Goal: Task Accomplishment & Management: Use online tool/utility

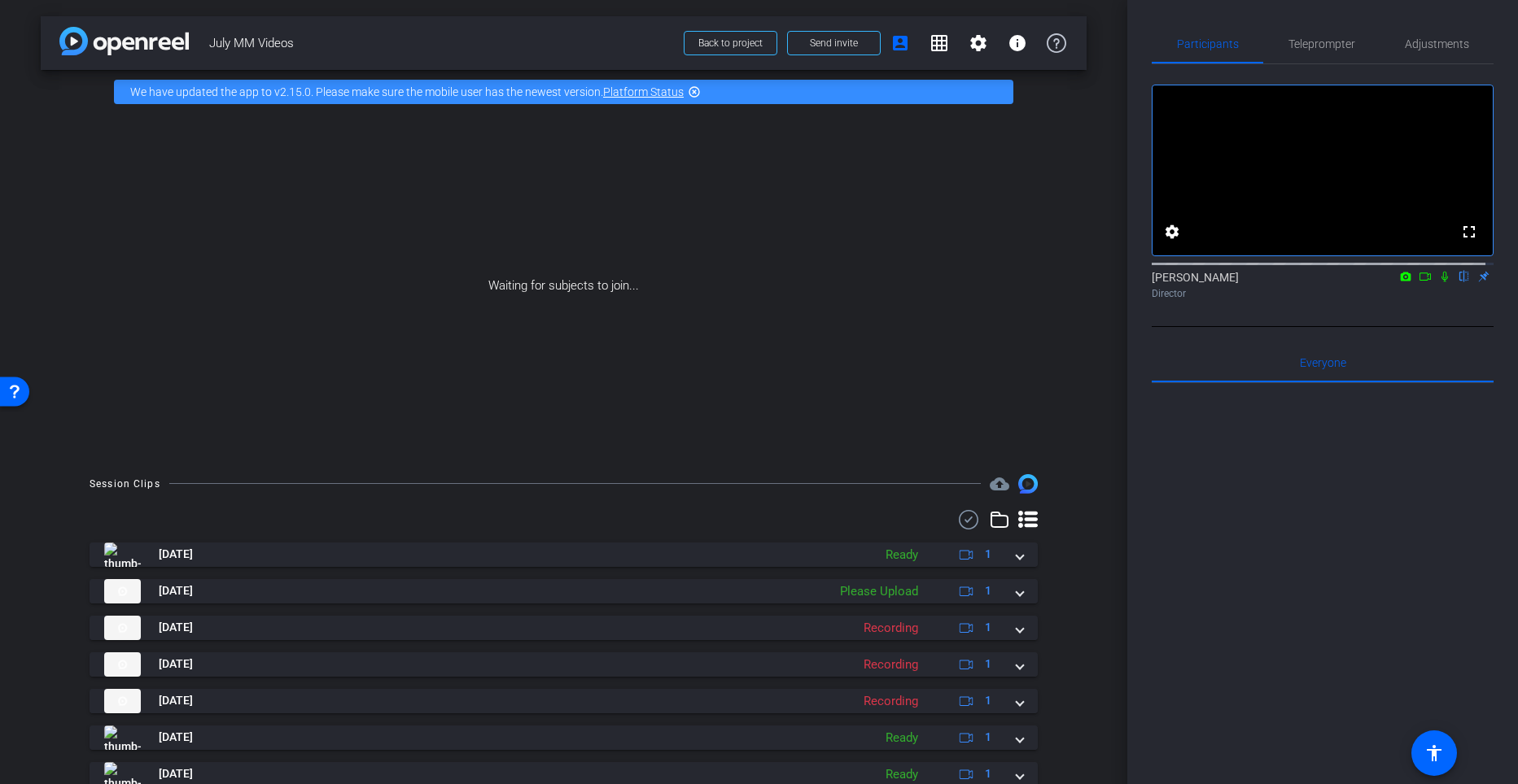
click at [404, 294] on div "Waiting for subjects to join..." at bounding box center [563, 286] width 1046 height 344
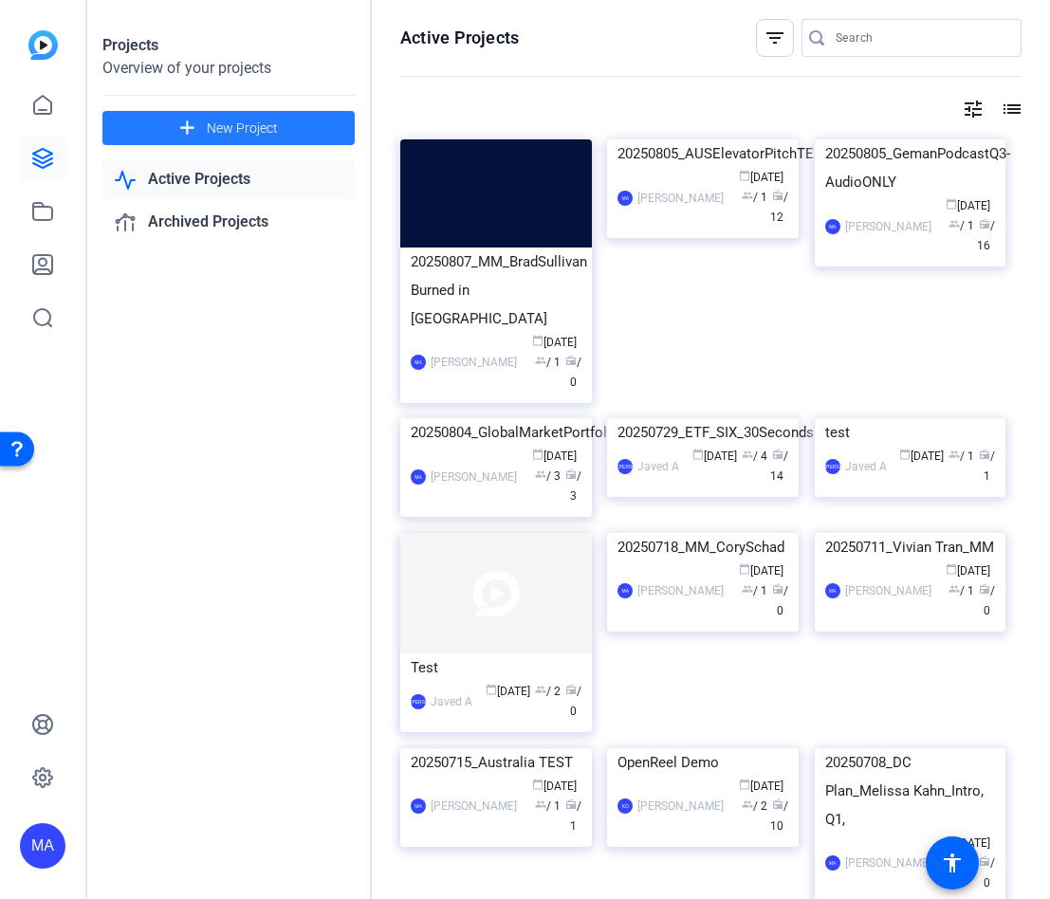
click at [259, 132] on span "New Project" at bounding box center [242, 129] width 71 height 20
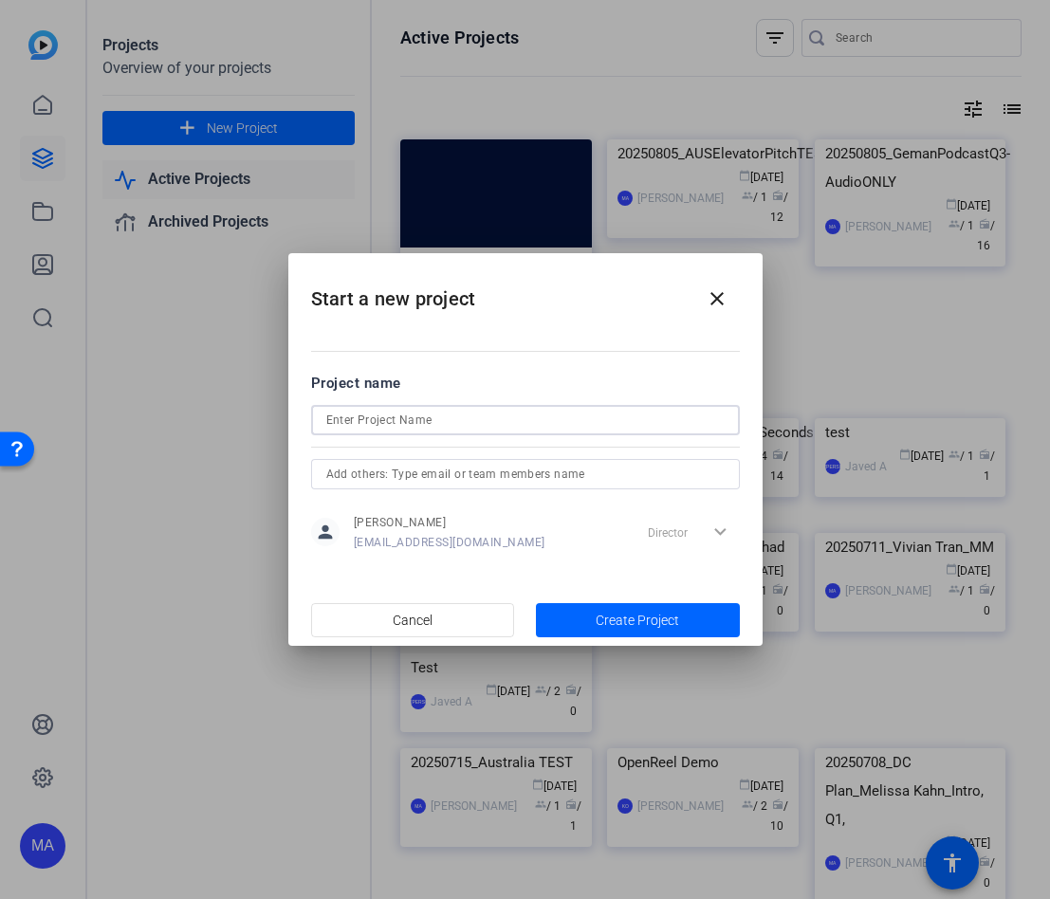
click at [389, 423] on input at bounding box center [525, 420] width 398 height 23
type input "0"
type input "20250812_SAFI and Climat_Nataliya Ivanova"
click at [495, 481] on input "text" at bounding box center [525, 474] width 398 height 23
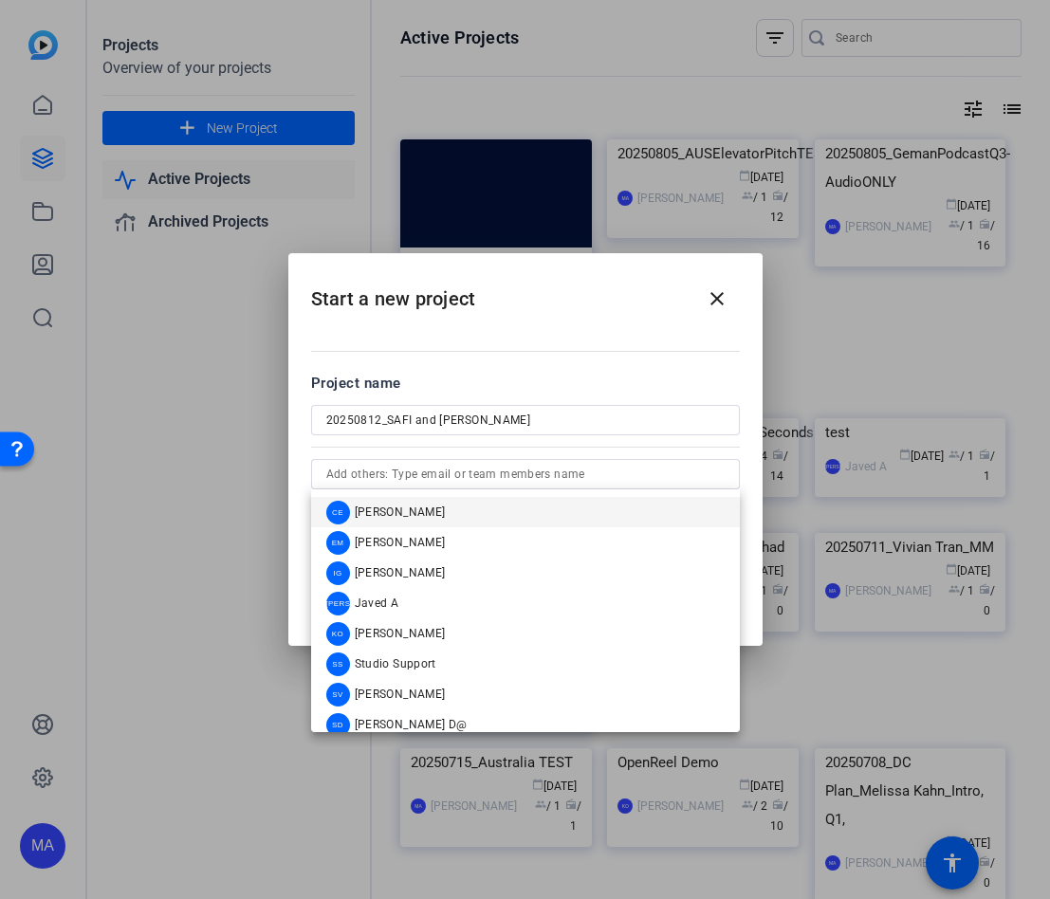
click at [653, 377] on div "Project name" at bounding box center [525, 383] width 429 height 21
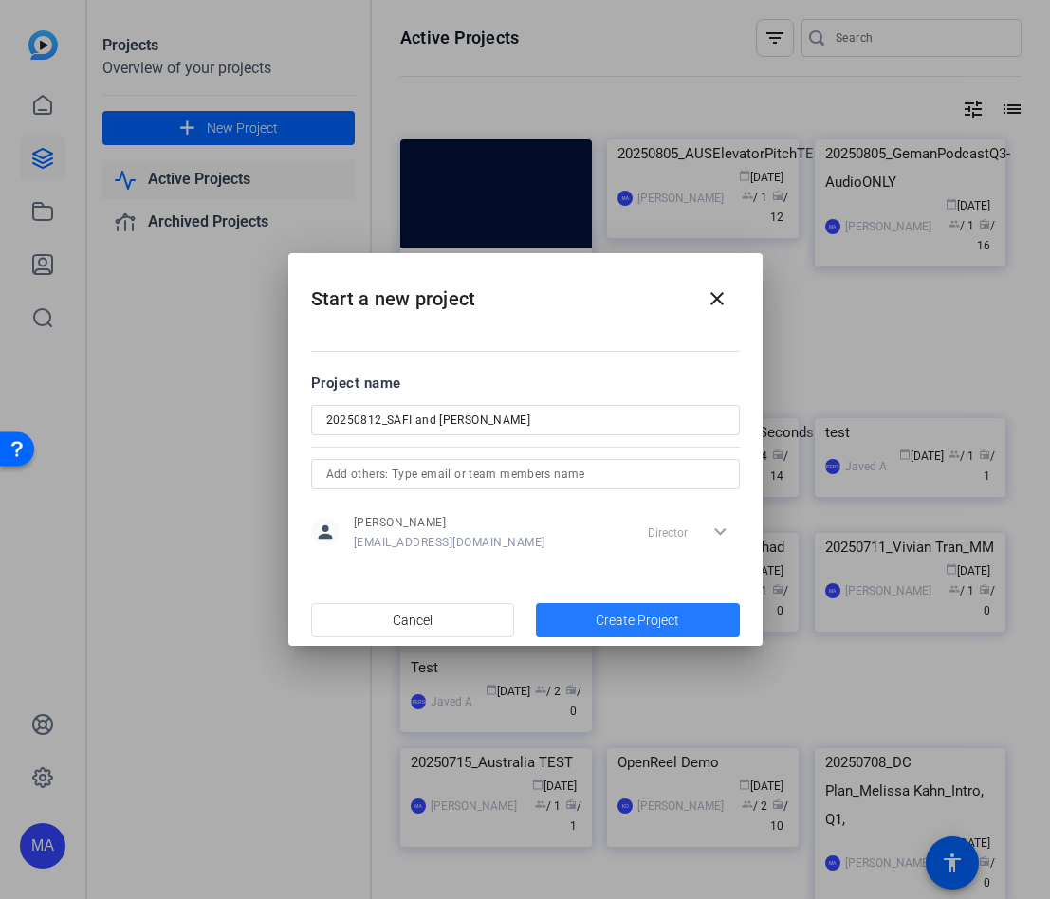
click at [646, 617] on span "Create Project" at bounding box center [637, 621] width 83 height 20
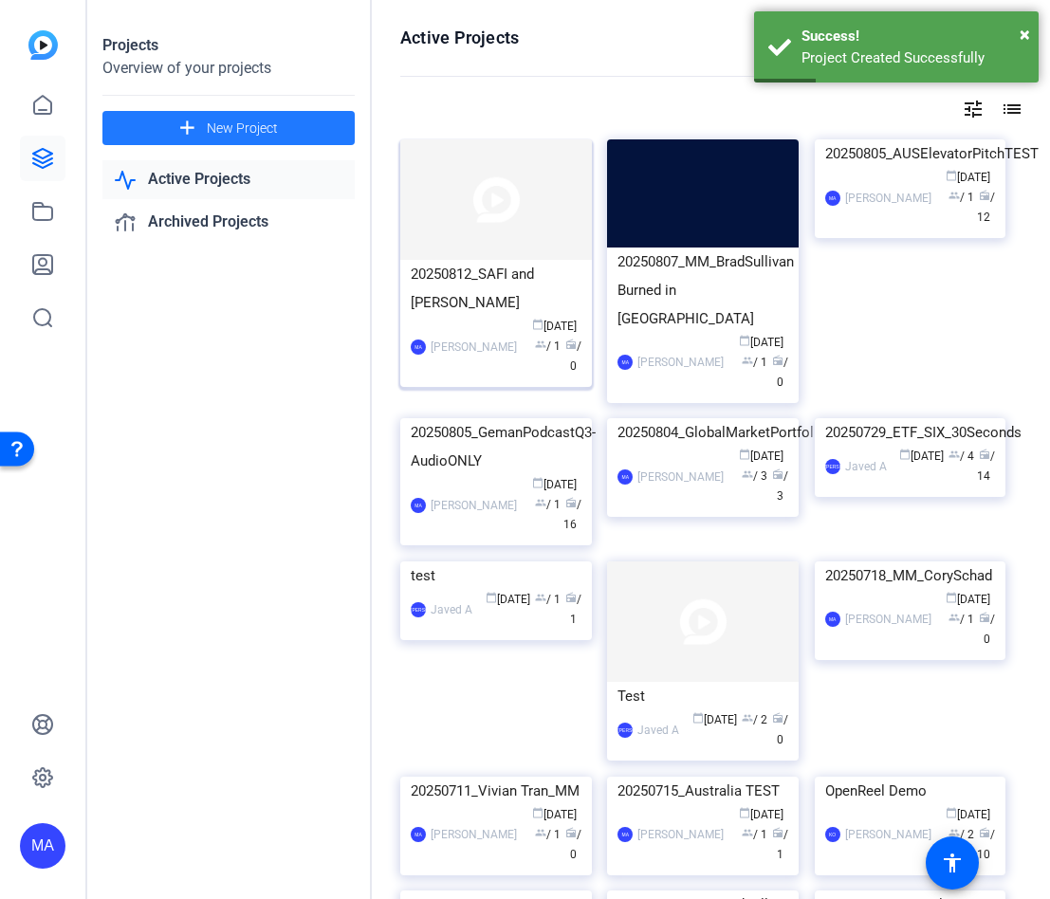
click at [493, 228] on img at bounding box center [496, 199] width 192 height 120
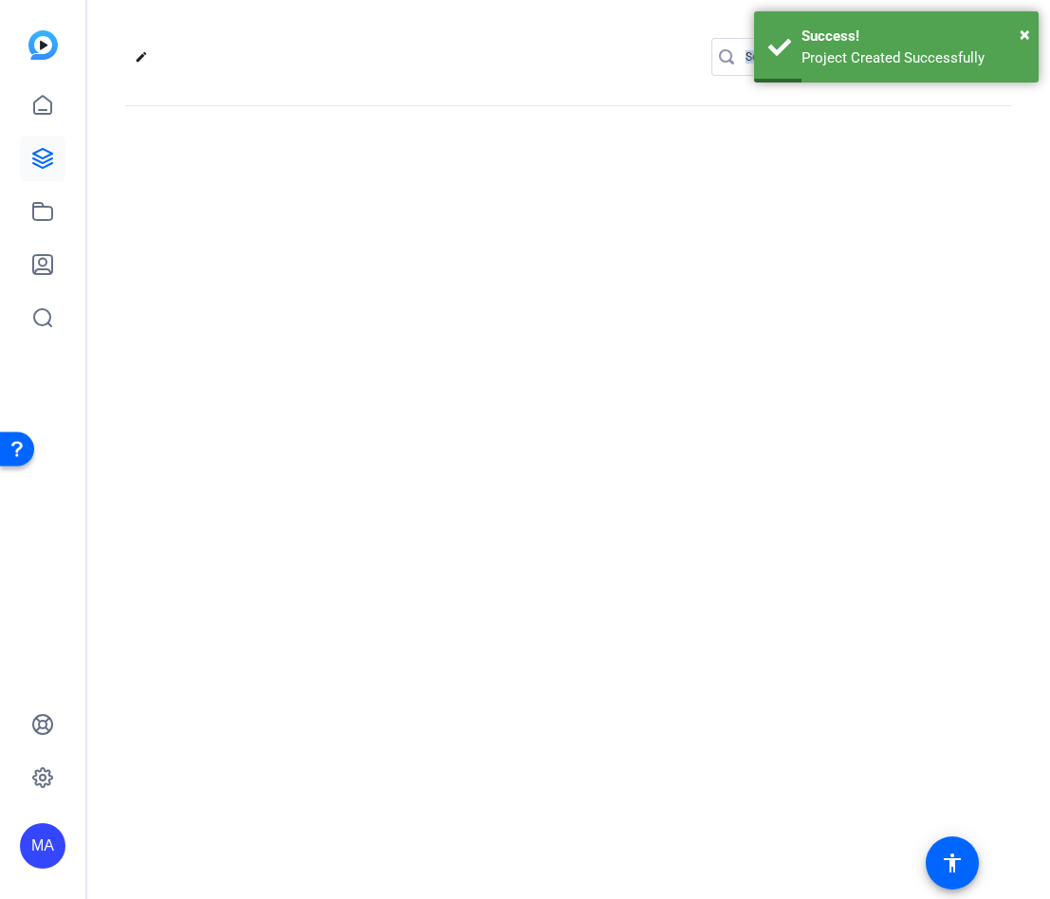
click at [493, 228] on div "edit settings" at bounding box center [568, 449] width 963 height 899
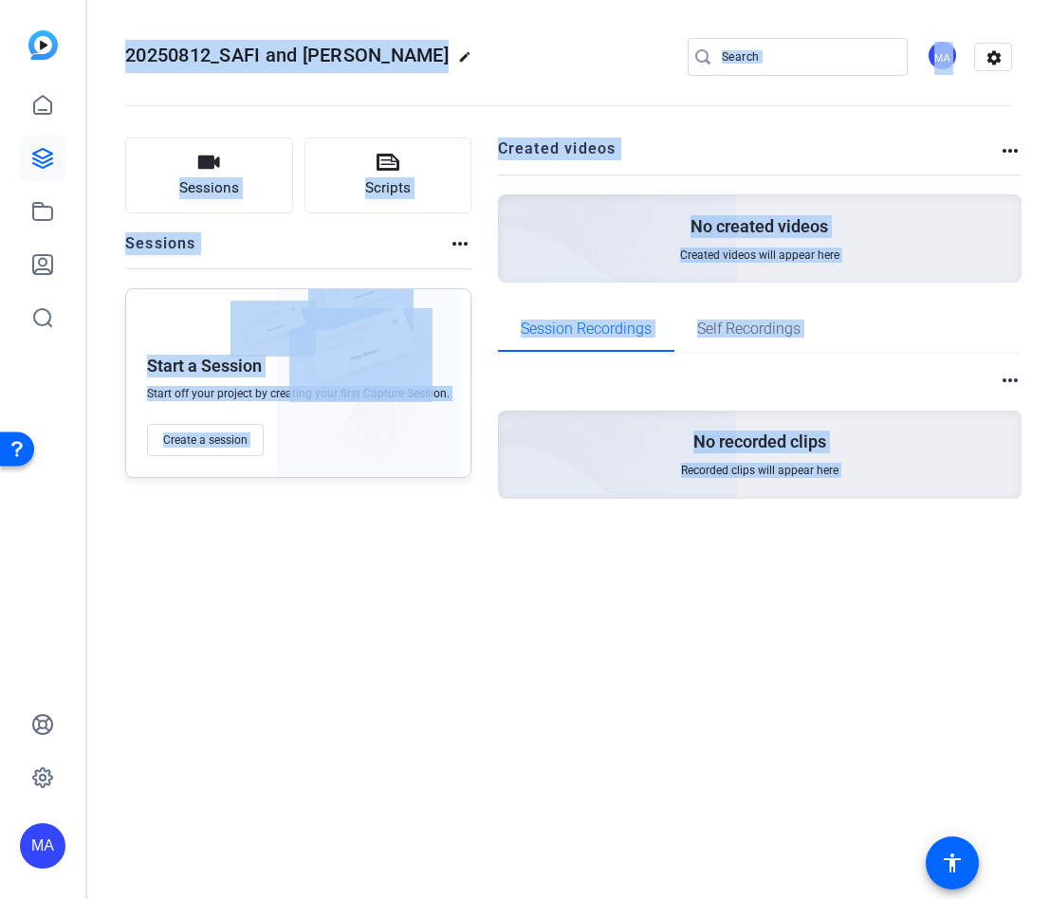
click at [257, 564] on div "Sessions Scripts Sessions more_horiz Start a Session Start off your project by …" at bounding box center [568, 349] width 963 height 470
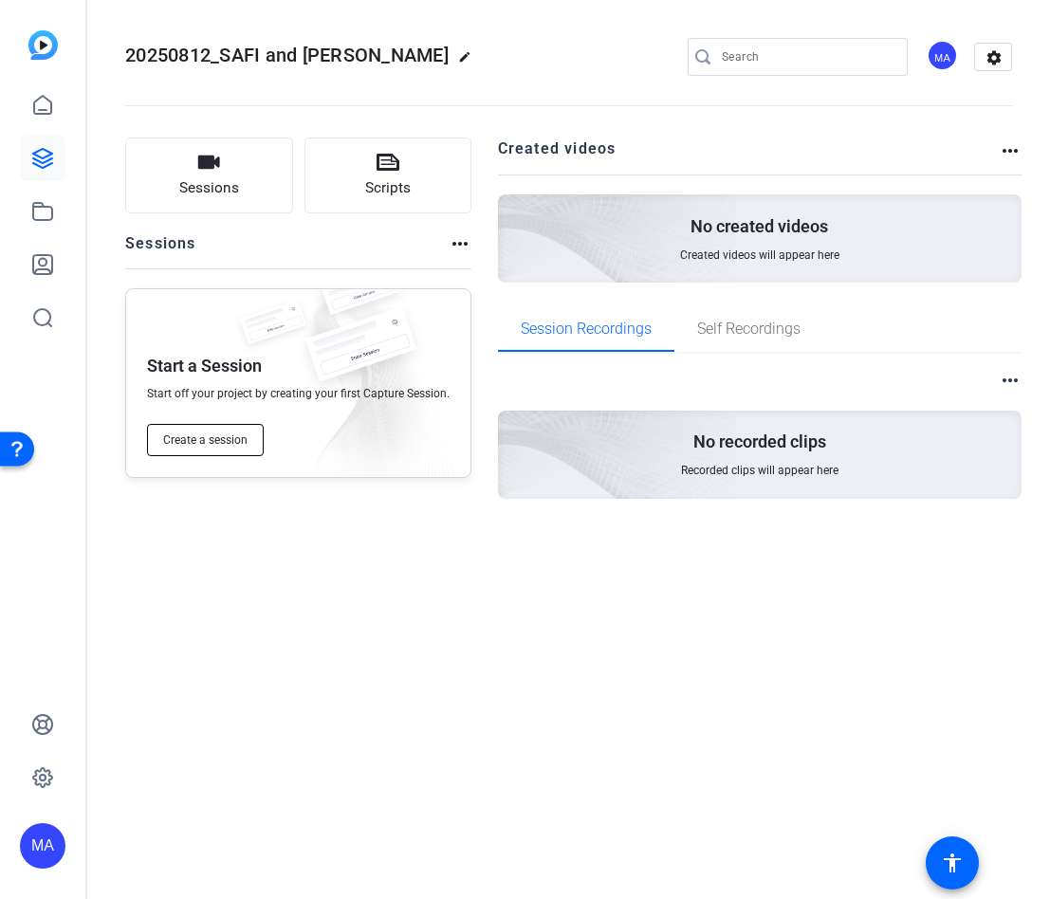
click at [212, 446] on span "Create a session" at bounding box center [205, 440] width 84 height 15
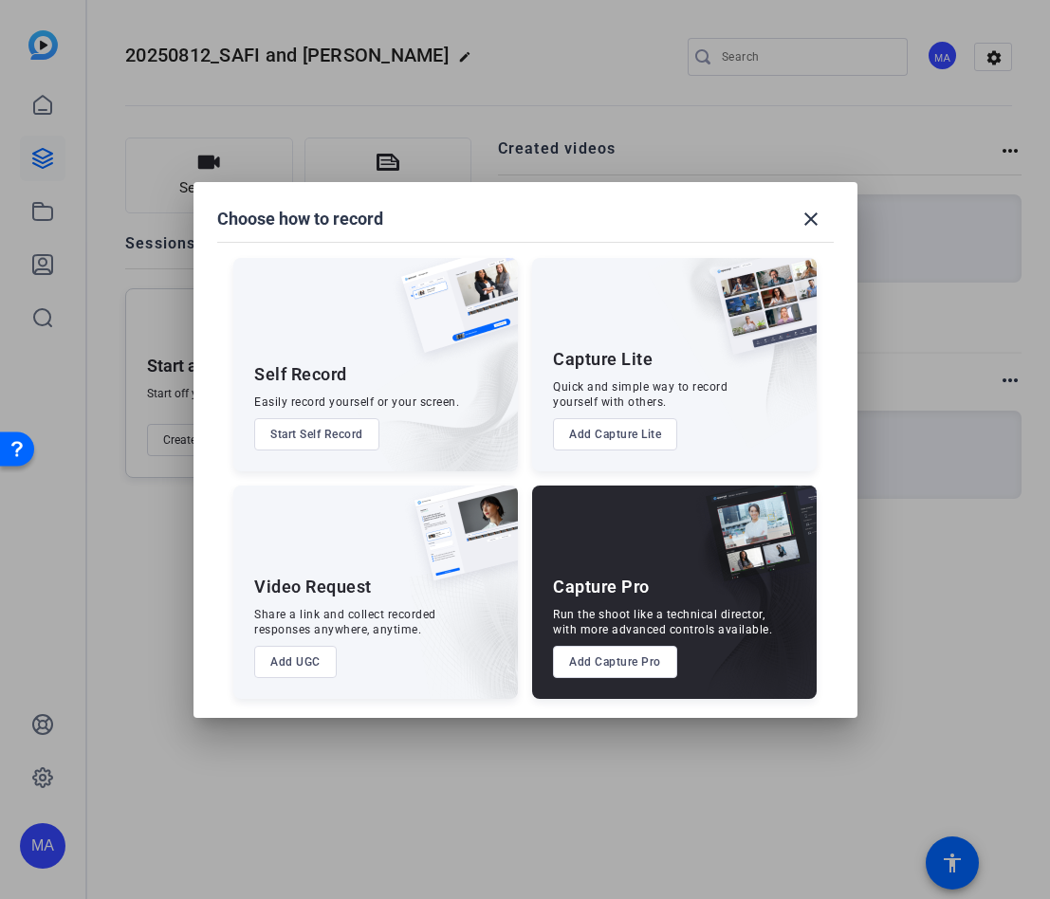
click at [592, 654] on button "Add Capture Pro" at bounding box center [615, 662] width 124 height 32
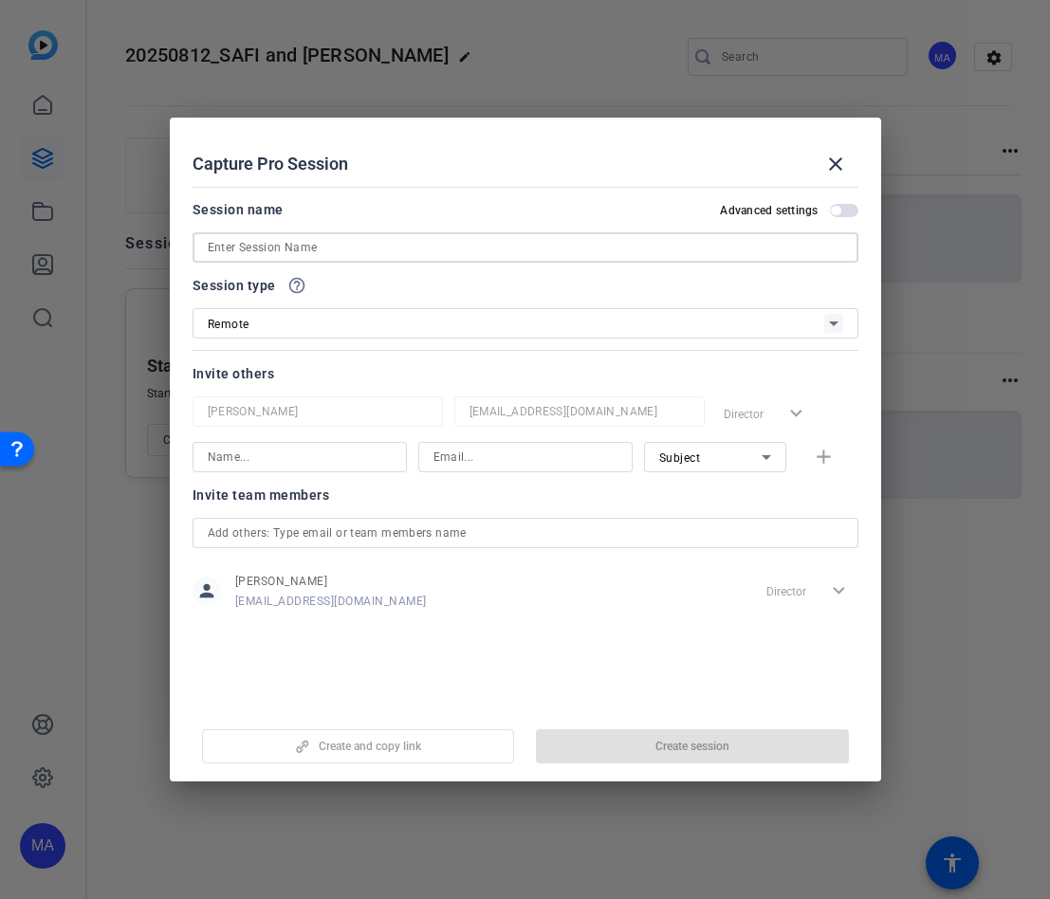
click at [248, 249] on input at bounding box center [526, 247] width 636 height 23
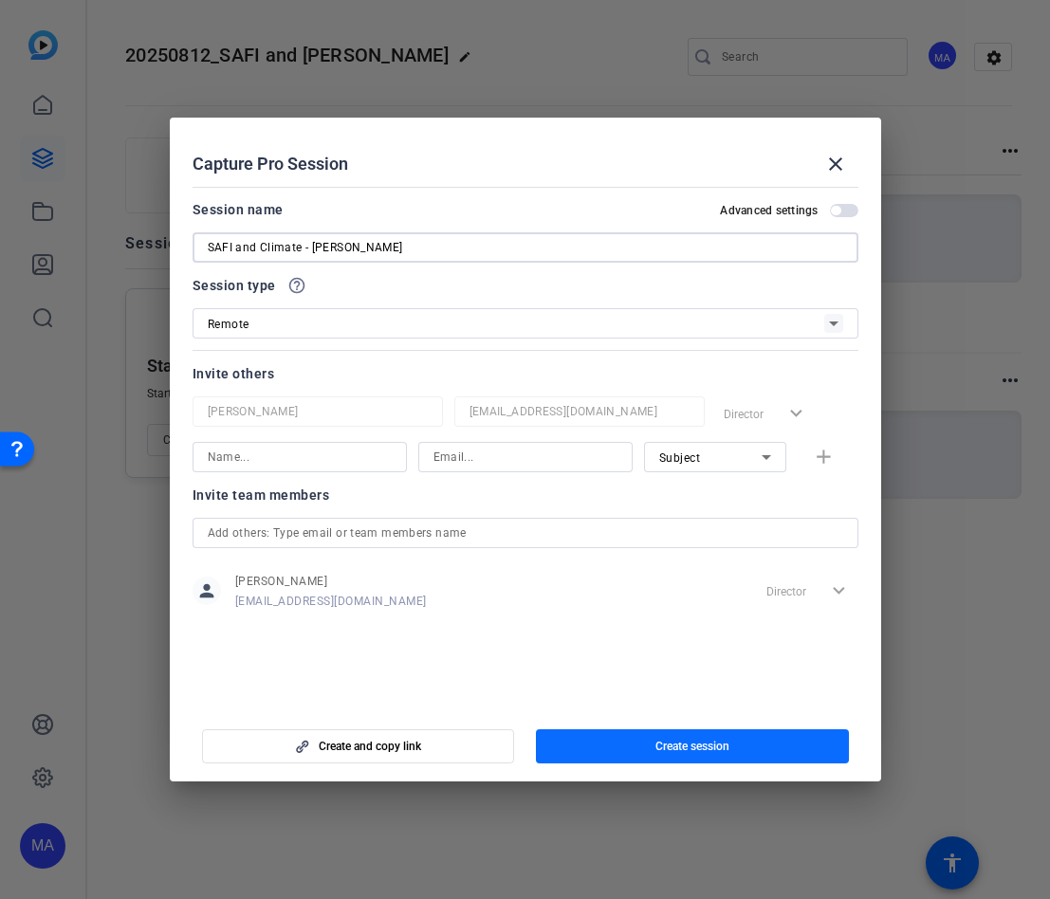
type input "SAFI and Climate - [PERSON_NAME]"
click at [598, 733] on span "button" at bounding box center [692, 747] width 313 height 46
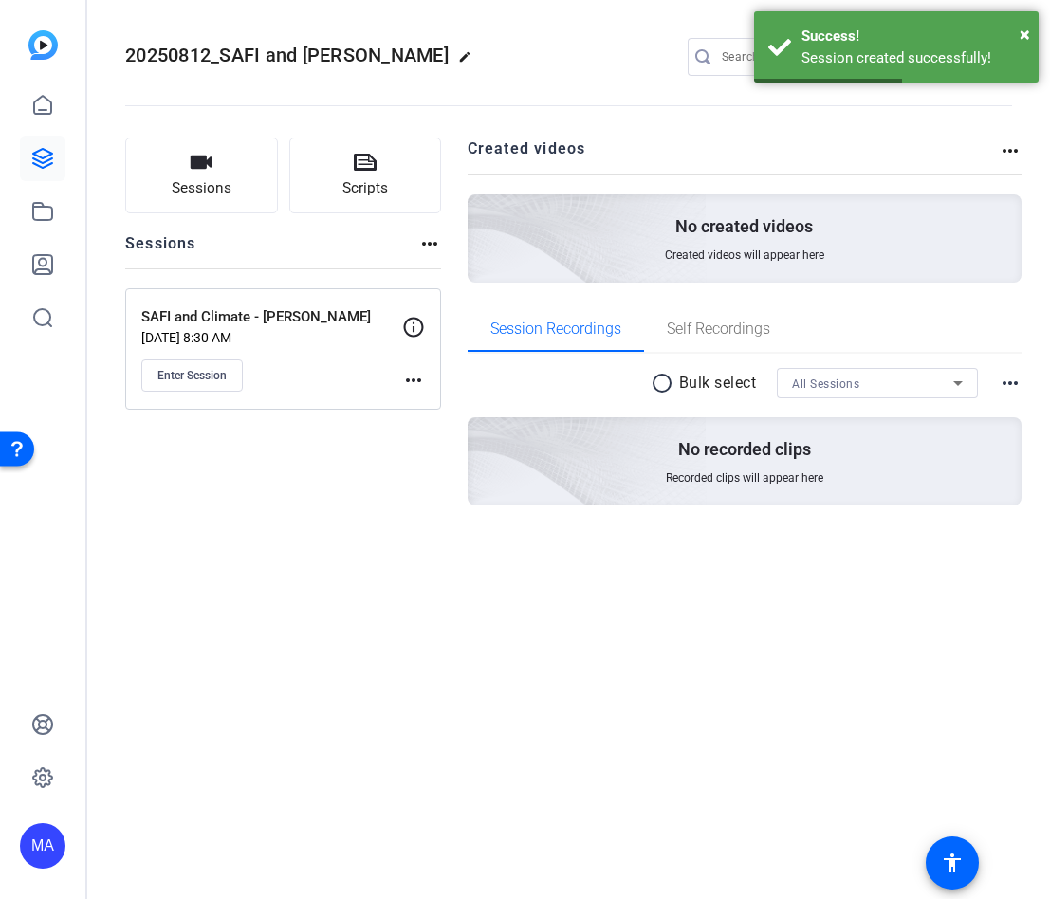
click at [402, 382] on mat-icon "more_horiz" at bounding box center [413, 380] width 23 height 23
click at [439, 404] on span "Edit Session" at bounding box center [460, 408] width 86 height 23
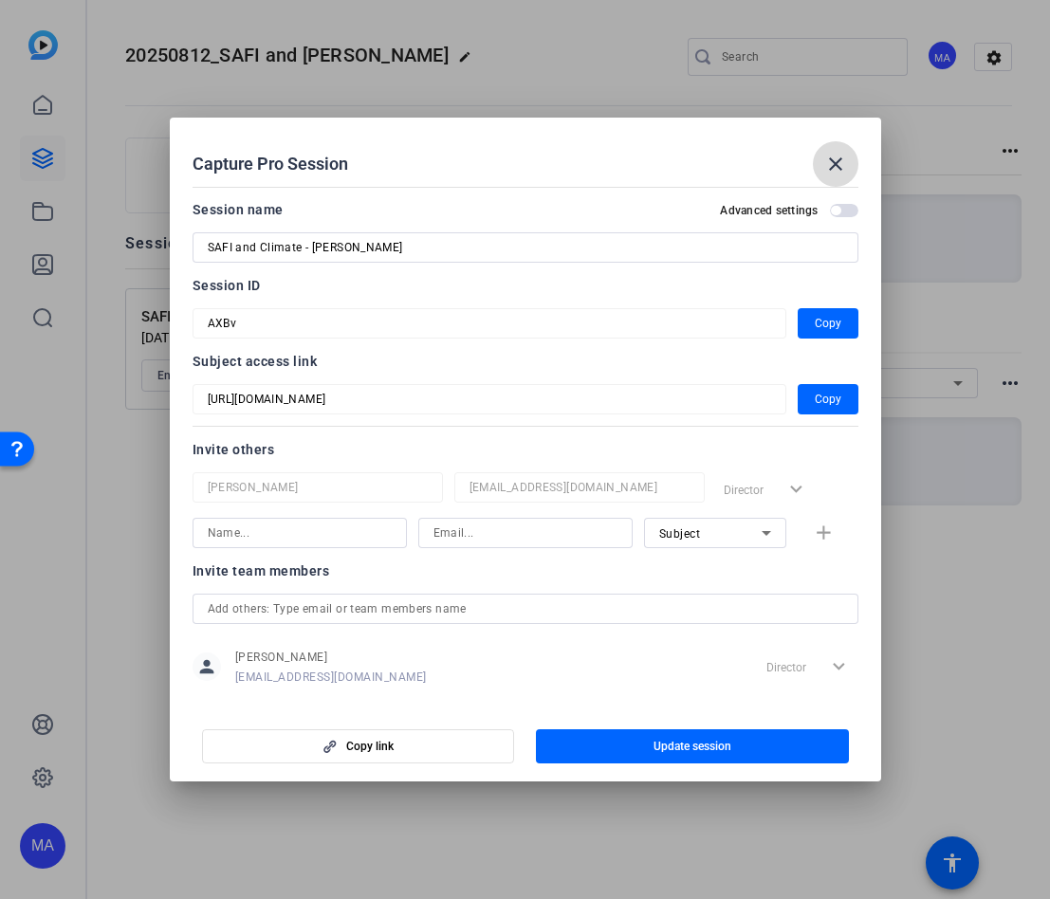
click at [835, 158] on mat-icon "close" at bounding box center [835, 164] width 23 height 23
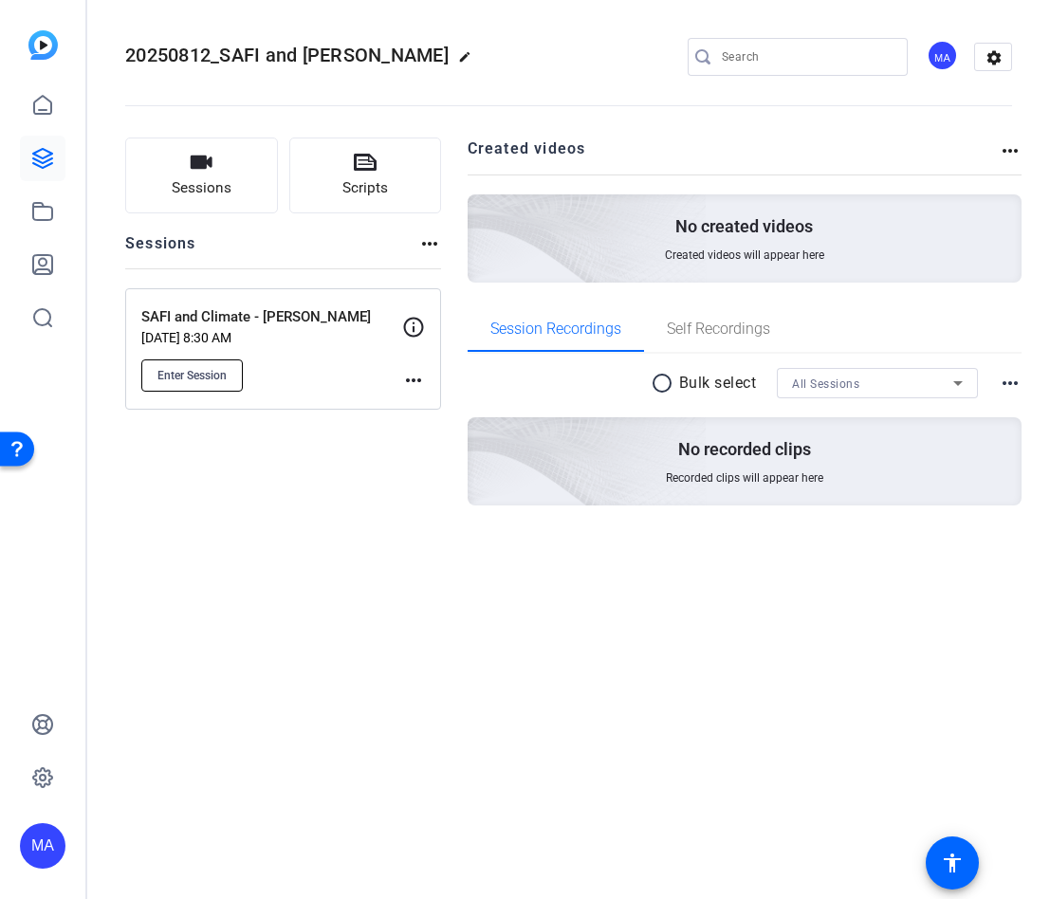
click at [201, 363] on button "Enter Session" at bounding box center [192, 376] width 102 height 32
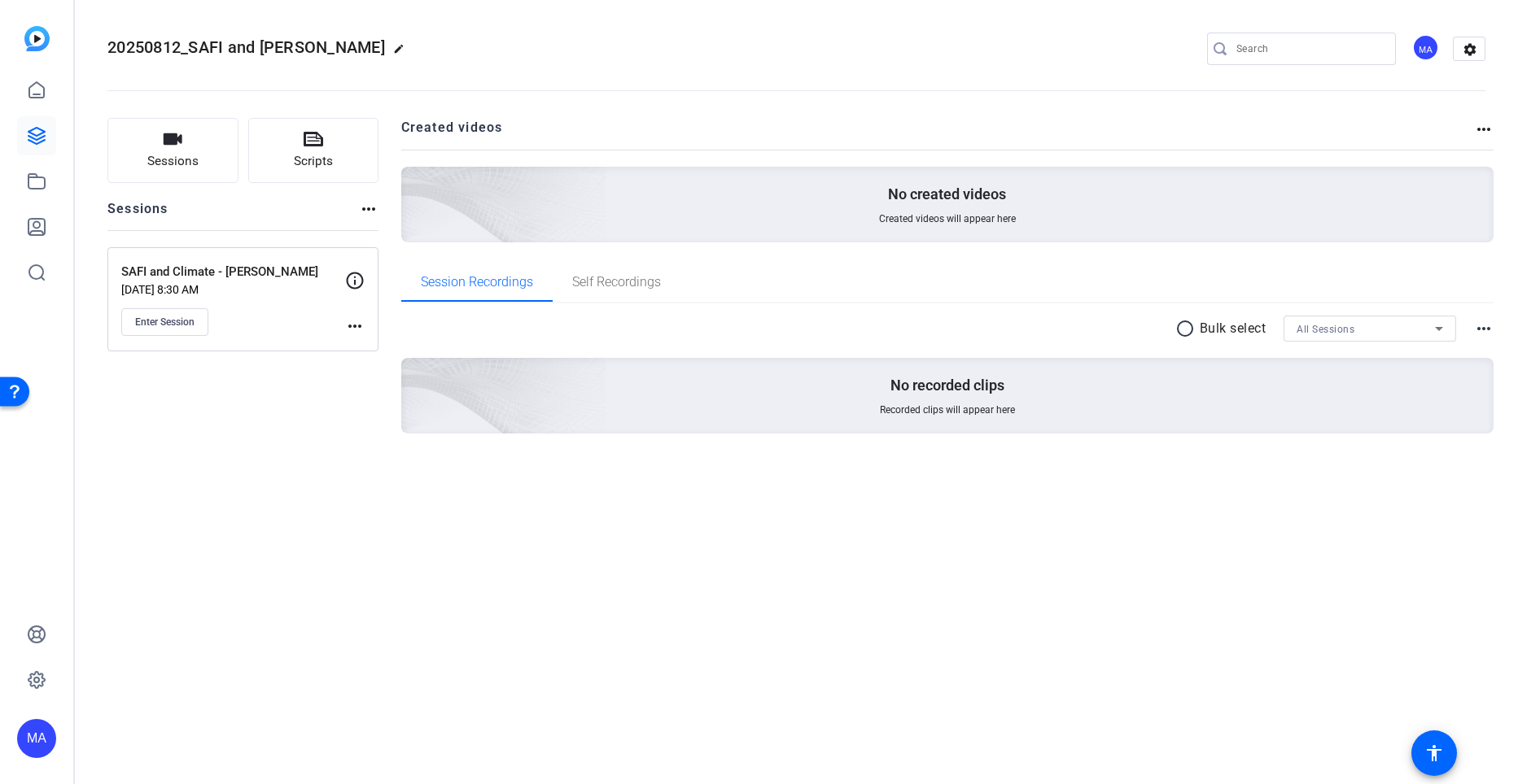
click at [413, 47] on mat-icon "edit" at bounding box center [402, 52] width 20 height 20
click at [163, 45] on input "20250812_SAFI and Climat_Nataliya Ivanov" at bounding box center [173, 49] width 106 height 20
type input "20250812_SAFI and Climat_Nataliya Ivanov"
click at [367, 62] on openreel-divider-bar at bounding box center [796, 86] width 1378 height 50
click at [257, 42] on span "check_circle" at bounding box center [254, 49] width 20 height 20
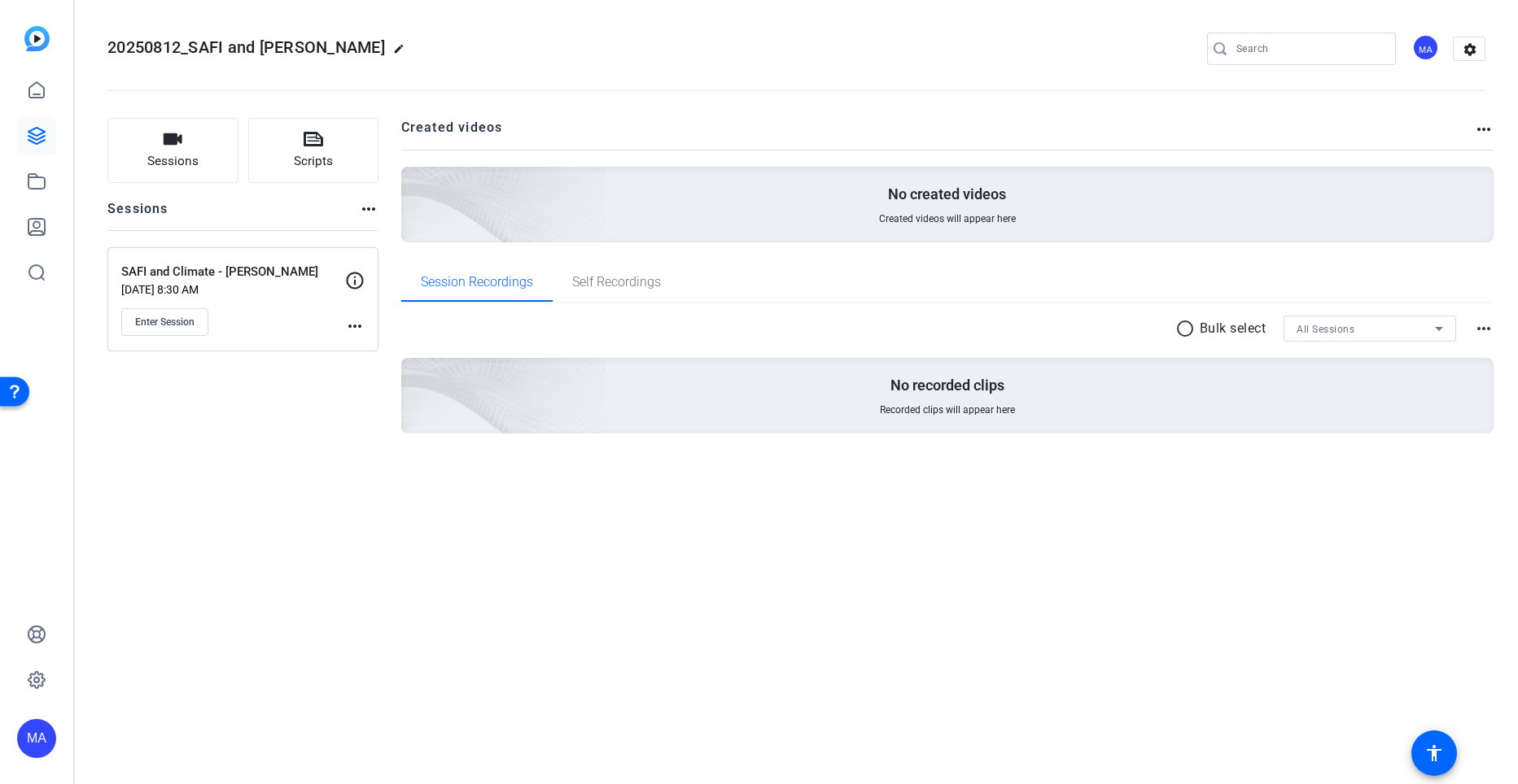
click at [228, 433] on div "Sessions Scripts Sessions more_horiz SAFI and Climate - Nataliya Ivanova Aug 11…" at bounding box center [243, 302] width 271 height 368
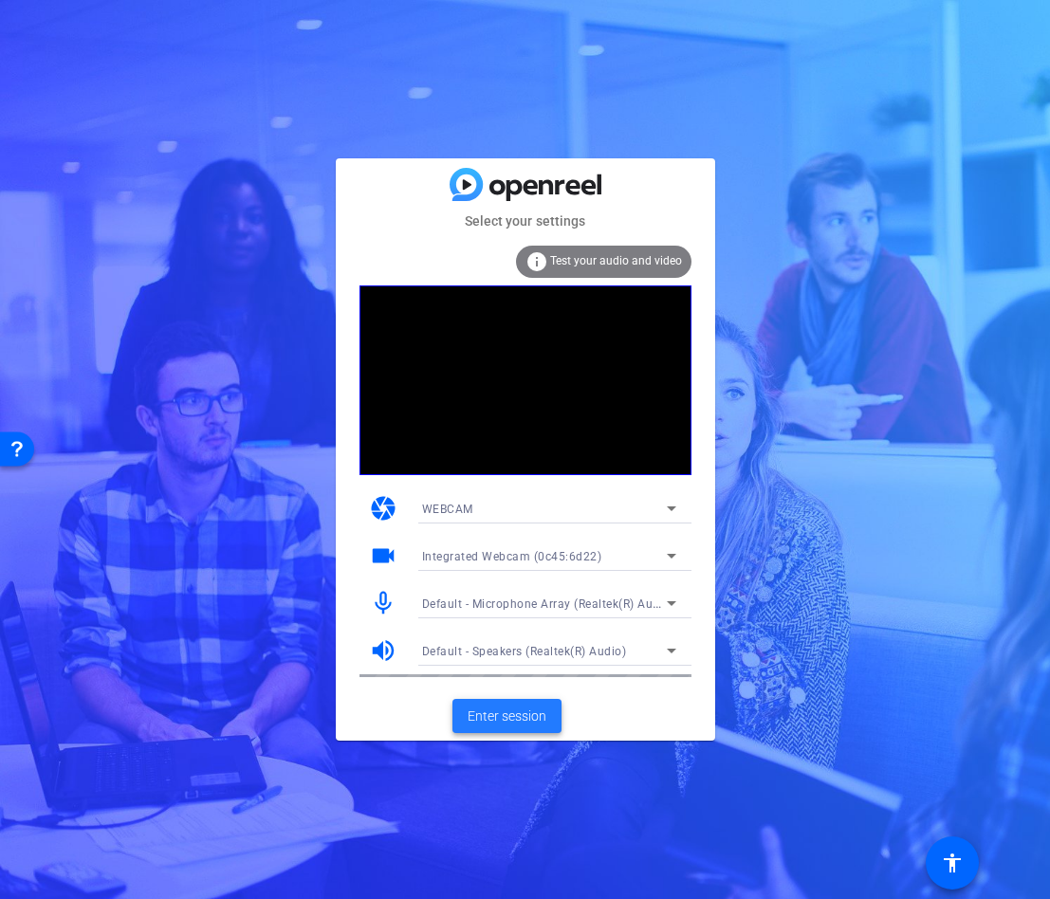
click at [495, 723] on span "Enter session" at bounding box center [507, 717] width 79 height 20
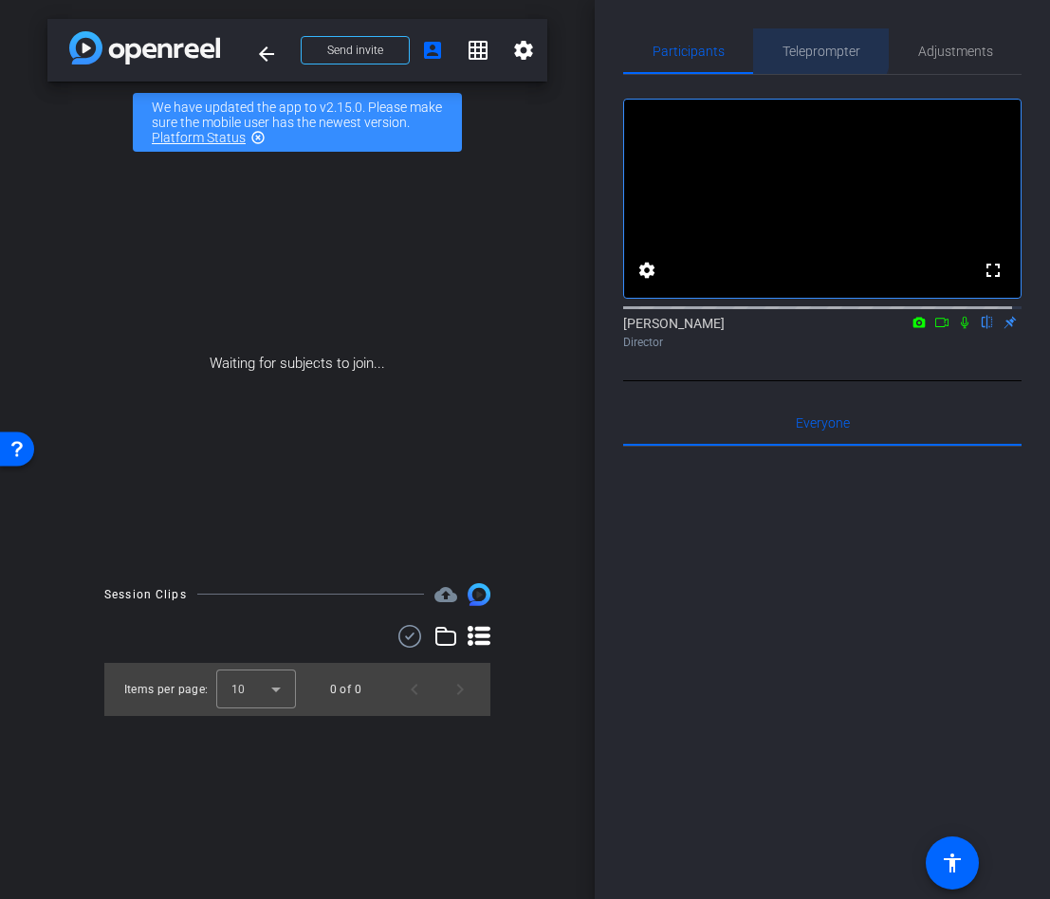
click at [806, 46] on span "Teleprompter" at bounding box center [822, 51] width 78 height 13
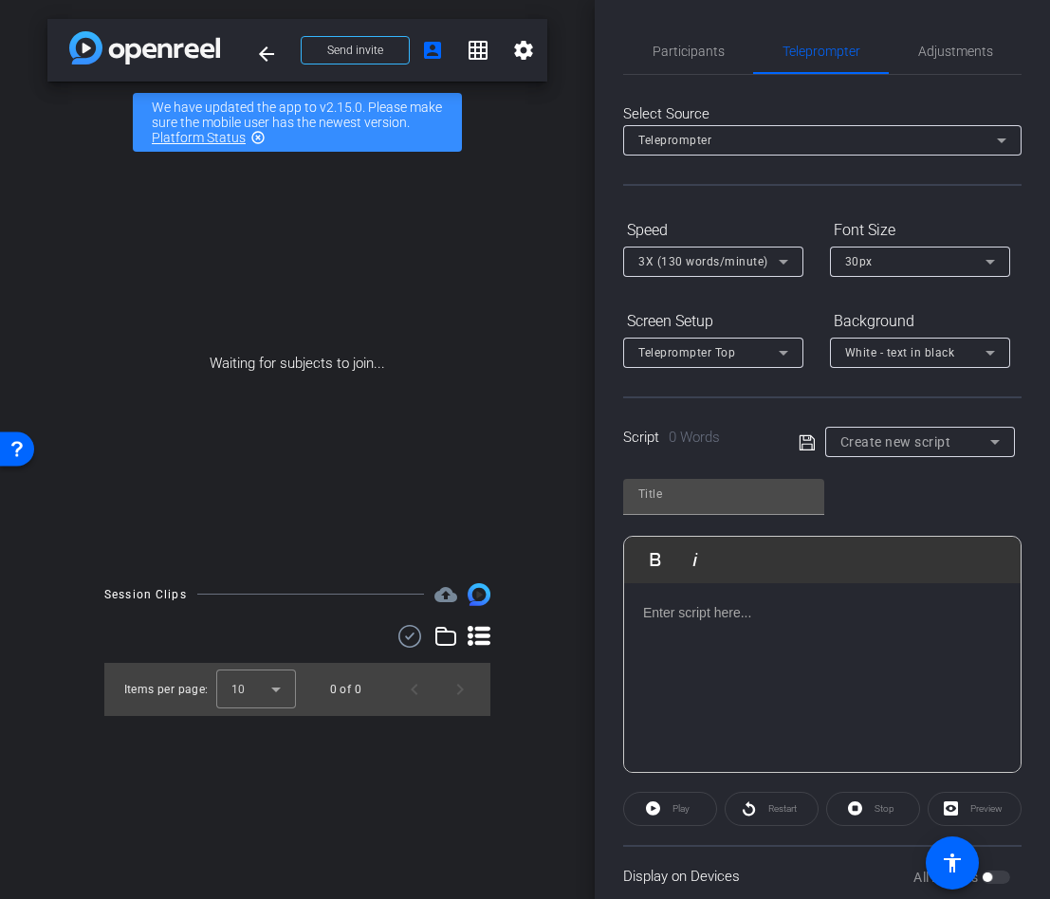
click at [834, 444] on div "Create new script" at bounding box center [920, 442] width 190 height 30
click at [735, 482] on div at bounding box center [525, 449] width 1050 height 899
click at [969, 442] on div "Create new script" at bounding box center [915, 442] width 150 height 23
click at [905, 479] on span "Create new script" at bounding box center [887, 480] width 100 height 23
click at [759, 486] on input "text" at bounding box center [723, 494] width 171 height 23
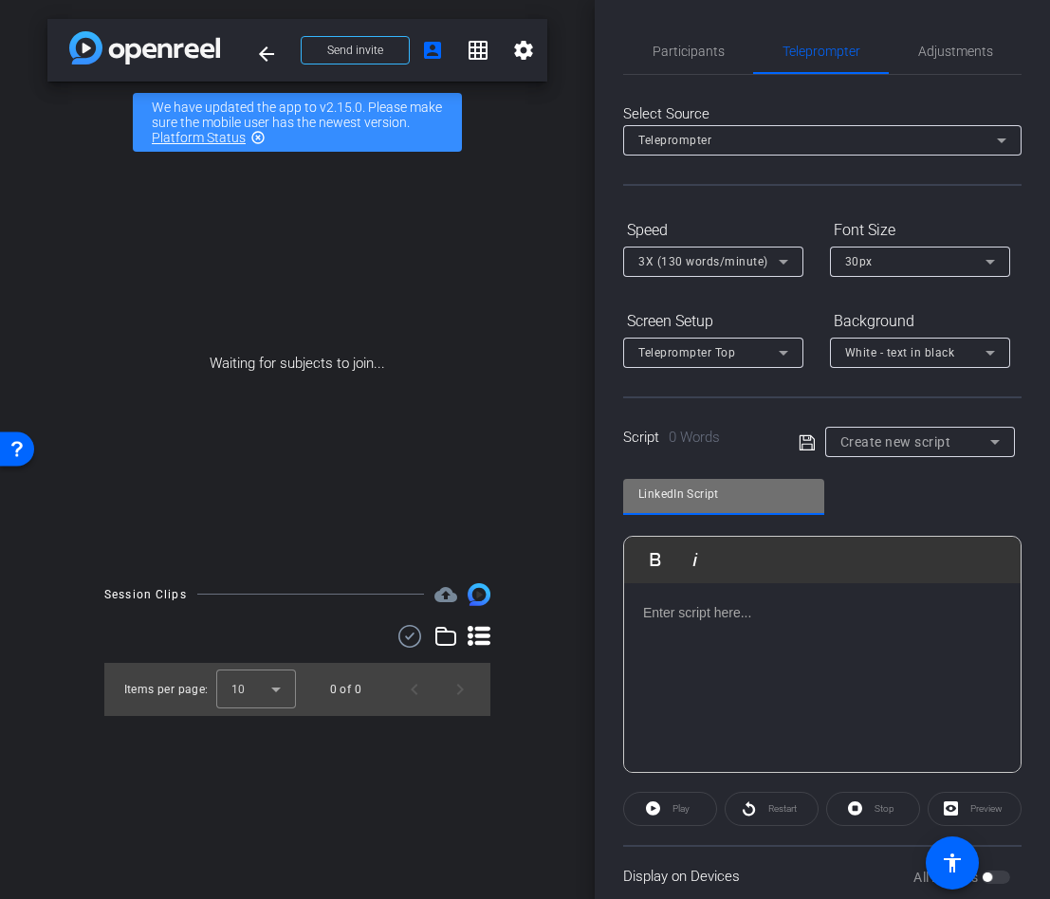
type input "LinkedIn Script"
click at [655, 624] on div at bounding box center [822, 678] width 397 height 190
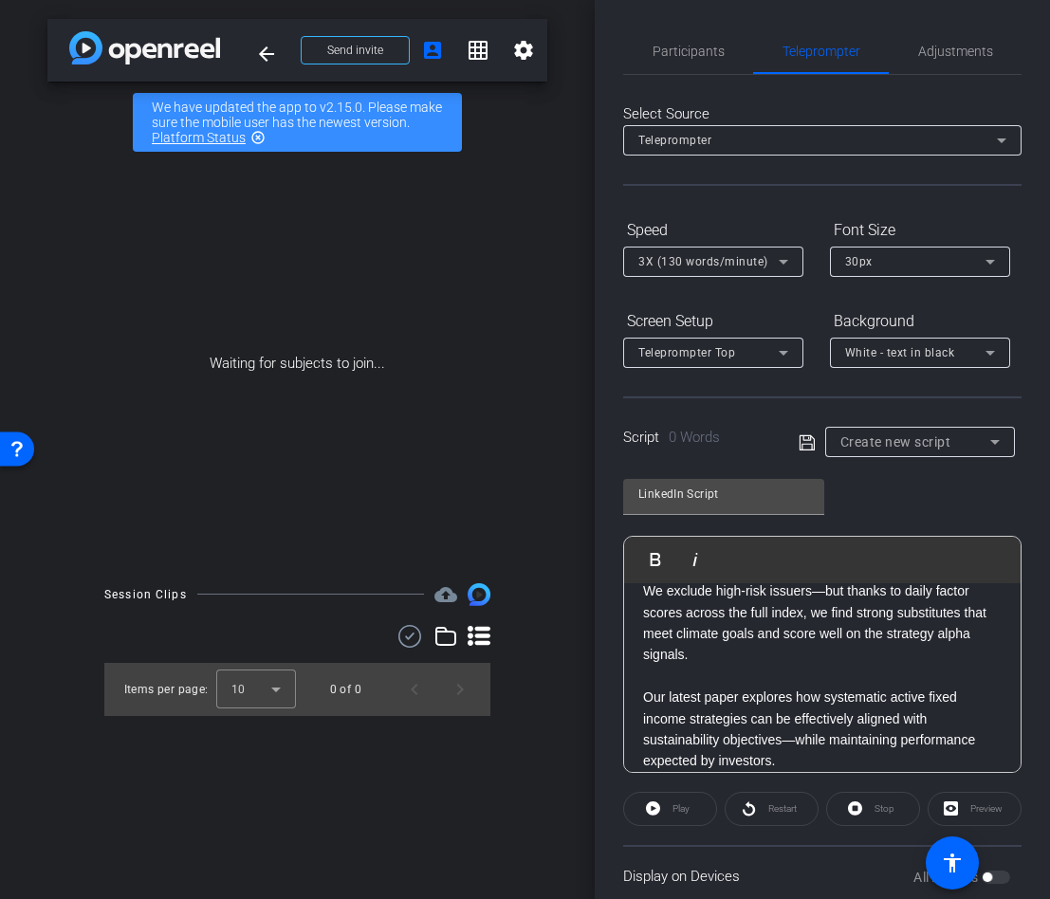
scroll to position [8900, 2]
click at [803, 436] on icon at bounding box center [807, 443] width 17 height 23
click at [990, 436] on icon at bounding box center [995, 442] width 23 height 23
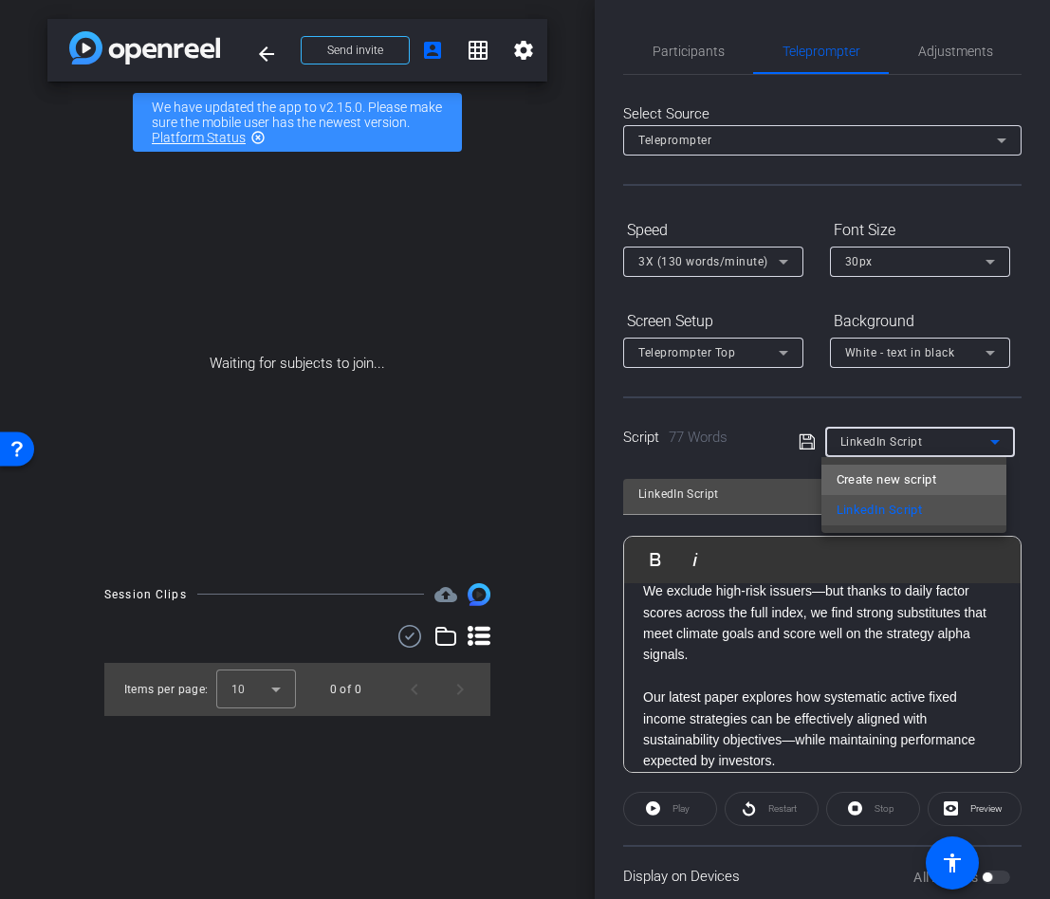
click at [874, 481] on span "Create new script" at bounding box center [887, 480] width 100 height 23
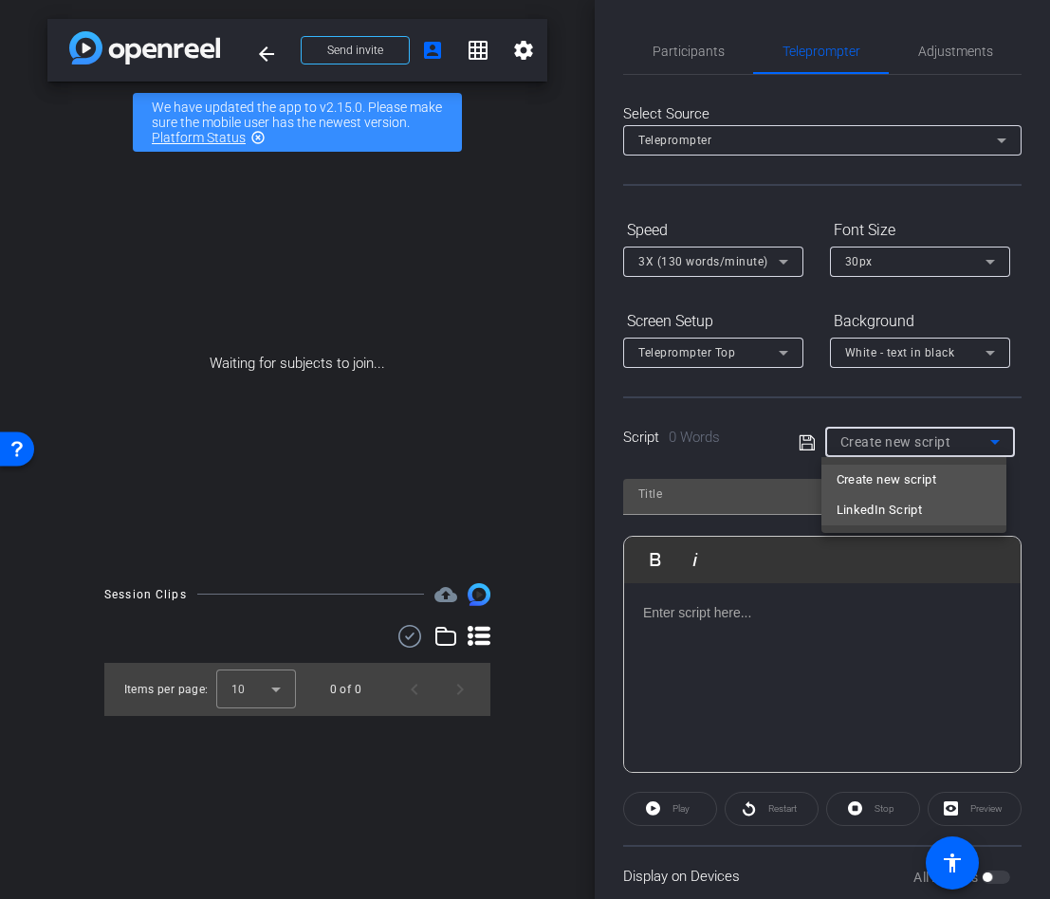
scroll to position [0, 0]
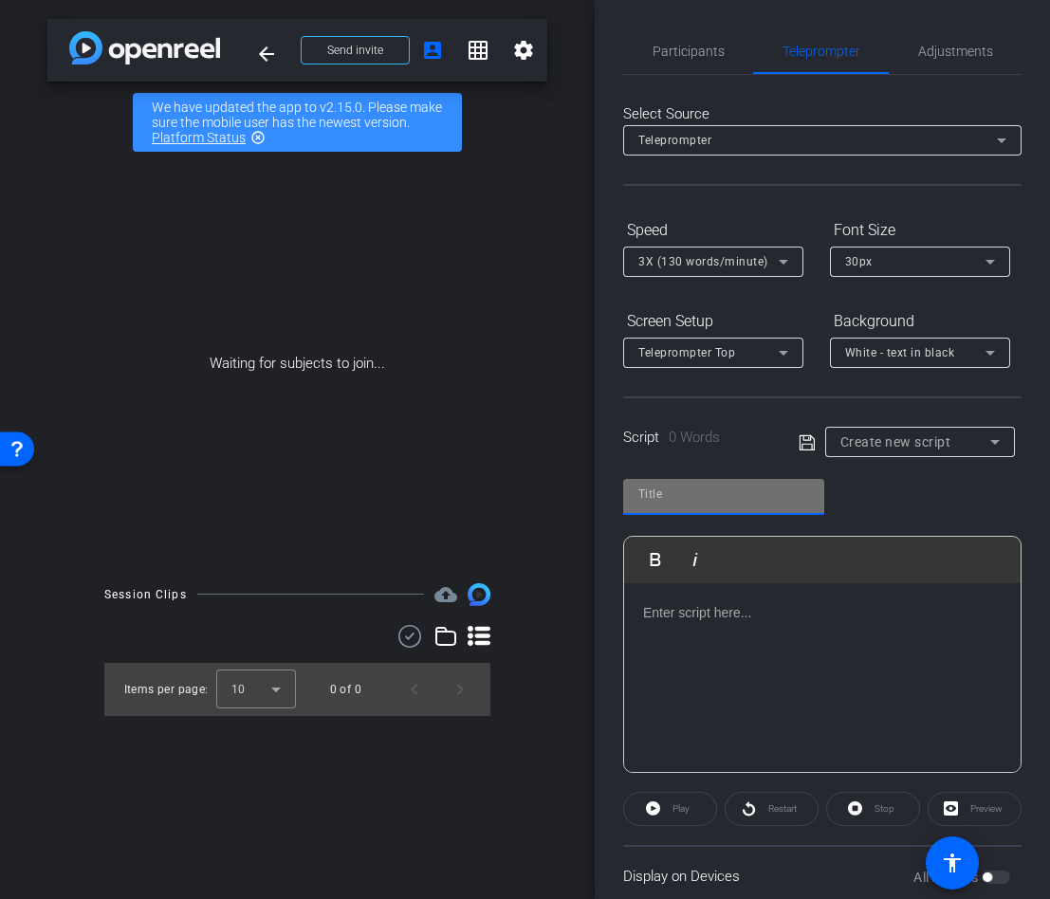
click at [712, 497] on input "text" at bounding box center [723, 494] width 171 height 23
type input "W"
type input "Website Script"
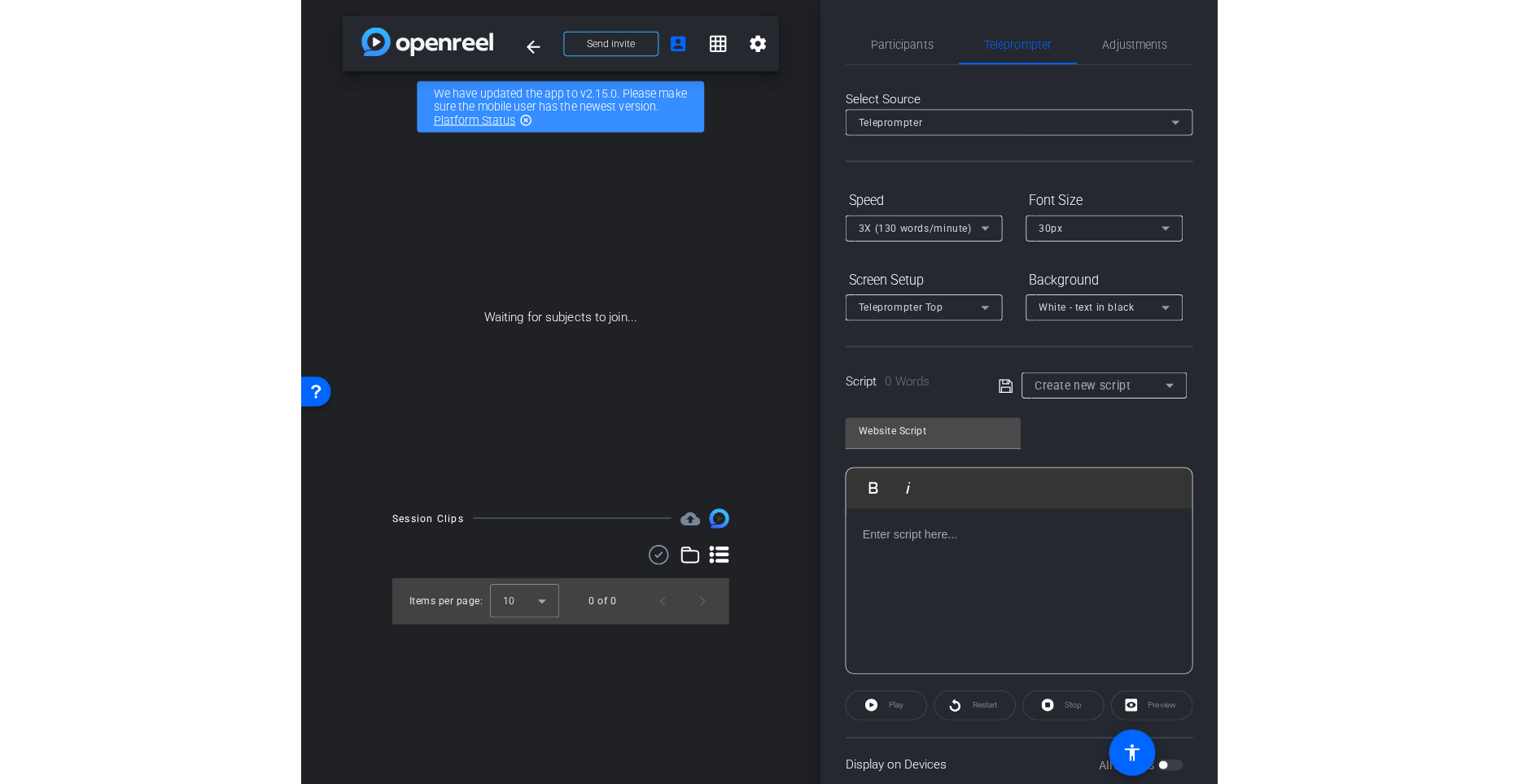
scroll to position [528, 0]
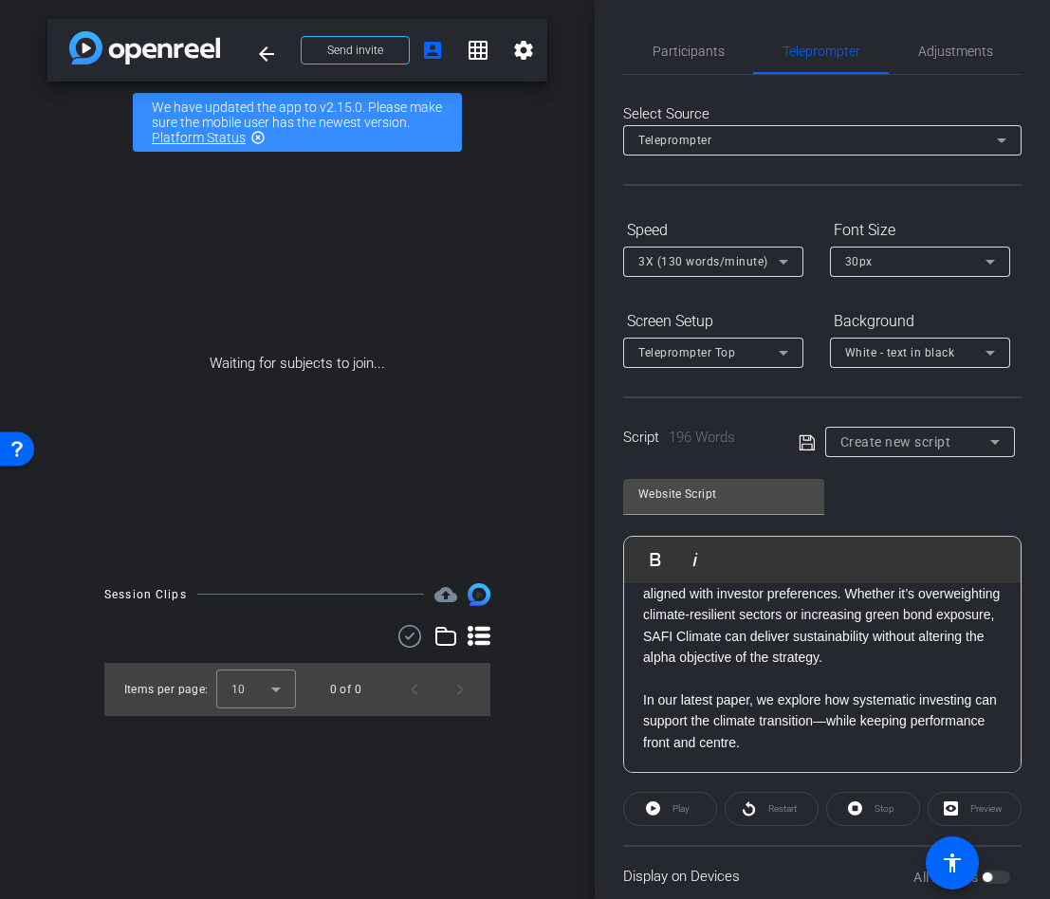
click at [802, 440] on icon at bounding box center [807, 443] width 17 height 23
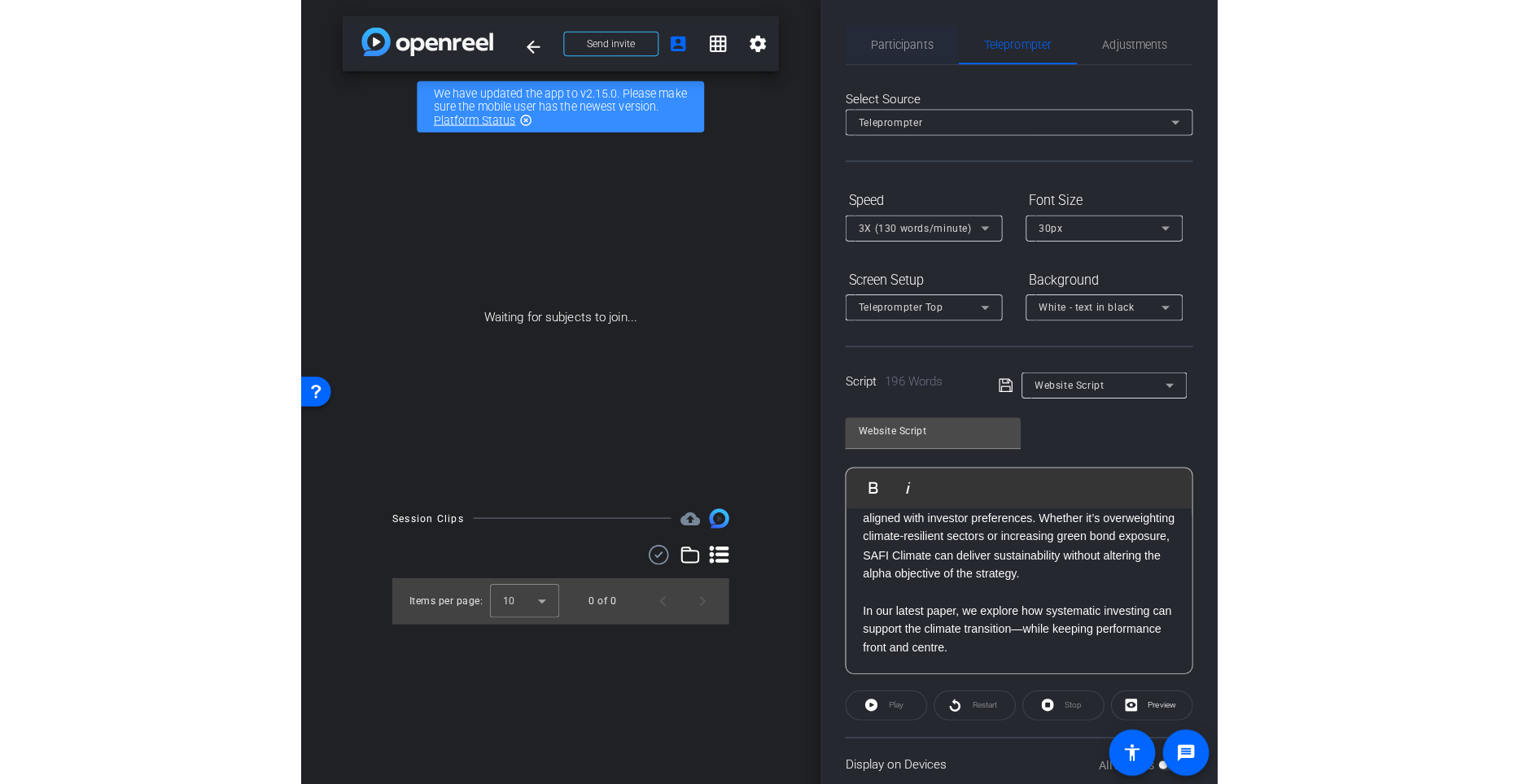
scroll to position [20797, 2]
